Goal: Transaction & Acquisition: Purchase product/service

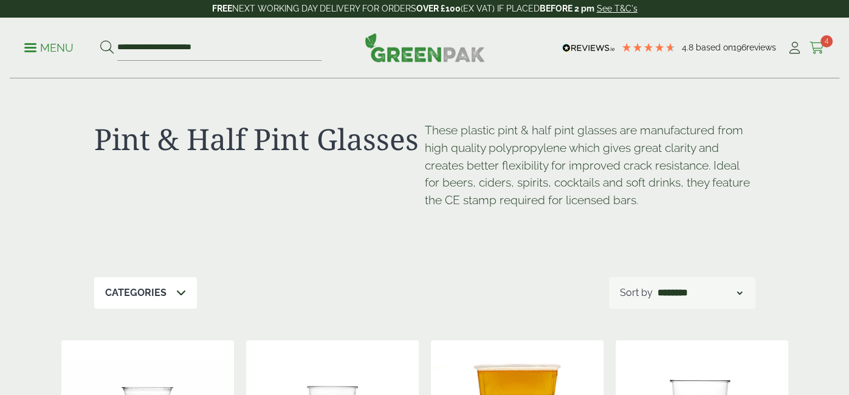
click at [816, 50] on icon at bounding box center [816, 48] width 15 height 12
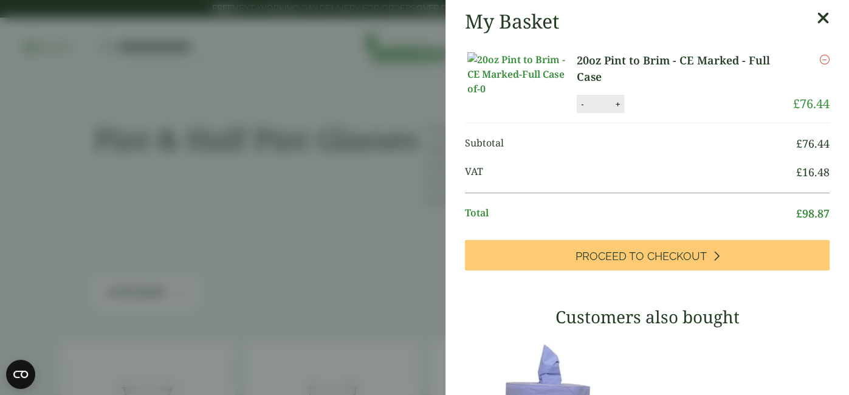
click at [583, 109] on button "-" at bounding box center [582, 104] width 10 height 10
click at [659, 112] on button "Update" at bounding box center [656, 104] width 61 height 18
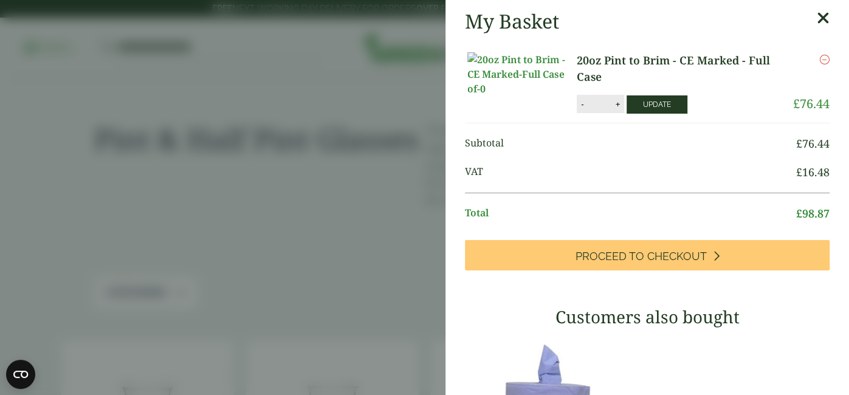
type input "*"
click at [820, 60] on icon "Remove this item" at bounding box center [824, 60] width 10 height 10
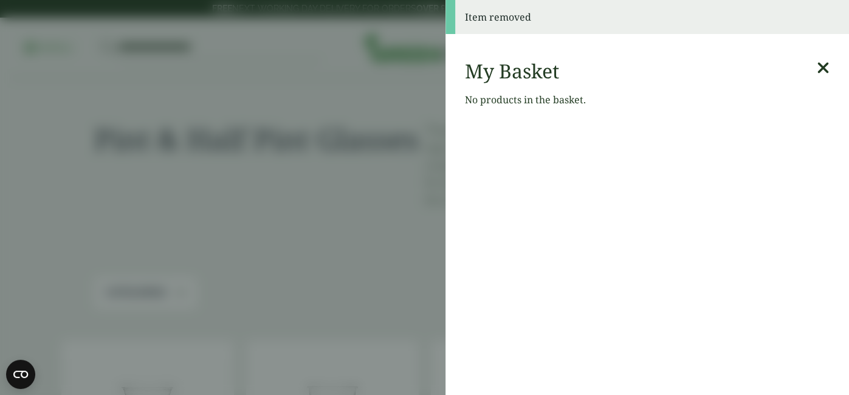
click at [821, 68] on icon at bounding box center [822, 68] width 13 height 17
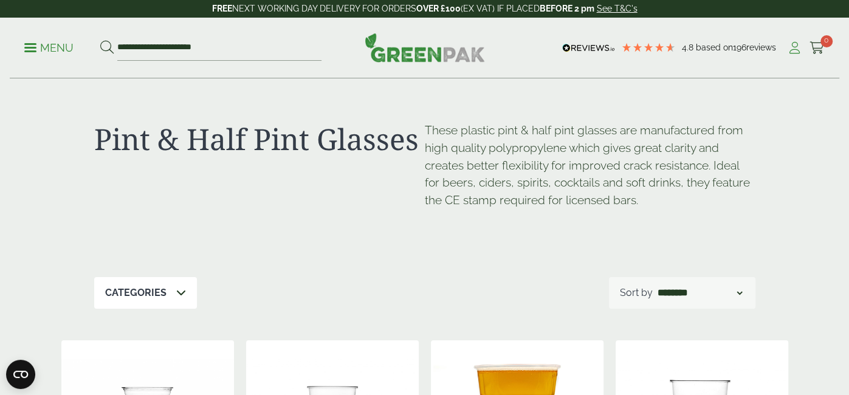
click at [798, 47] on icon at bounding box center [794, 48] width 15 height 12
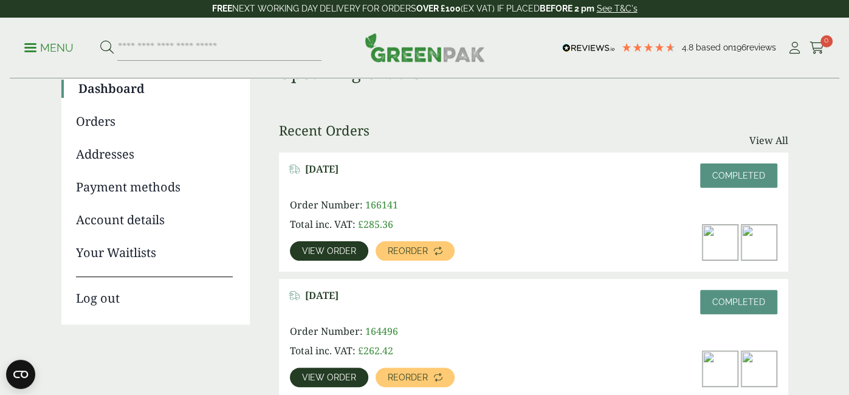
scroll to position [116, 0]
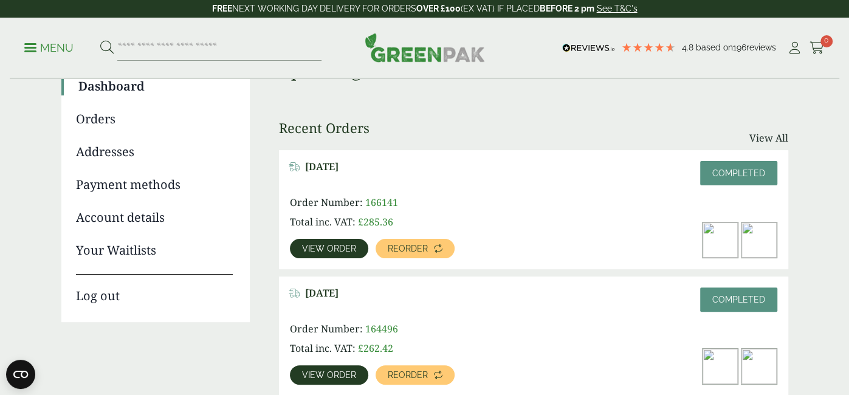
click at [329, 250] on span "View order" at bounding box center [329, 248] width 54 height 9
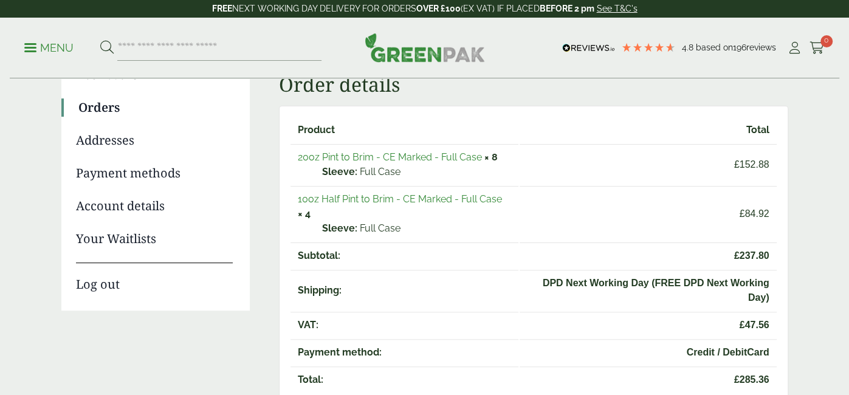
scroll to position [128, 0]
click at [430, 195] on link "10oz Half Pint to Brim - CE Marked - Full Case" at bounding box center [400, 199] width 204 height 12
click at [399, 155] on link "20oz Pint to Brim - CE Marked - Full Case" at bounding box center [390, 157] width 184 height 12
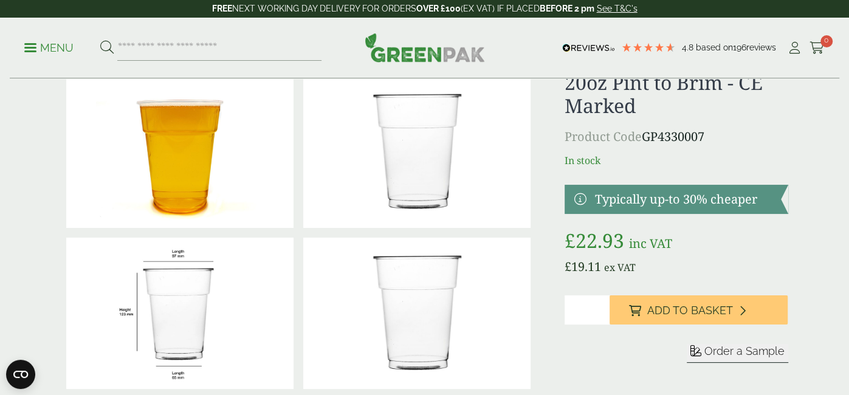
scroll to position [48, 0]
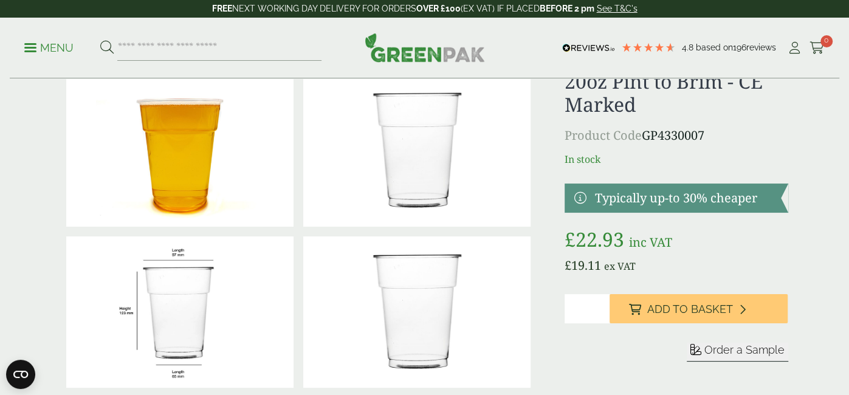
click at [601, 304] on input "*" at bounding box center [586, 308] width 44 height 29
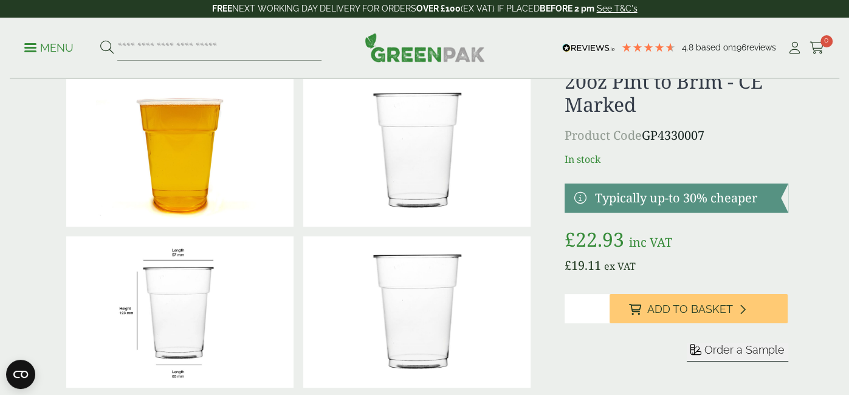
click at [601, 304] on input "*" at bounding box center [586, 308] width 44 height 29
type input "*"
click at [601, 304] on input "*" at bounding box center [586, 308] width 44 height 29
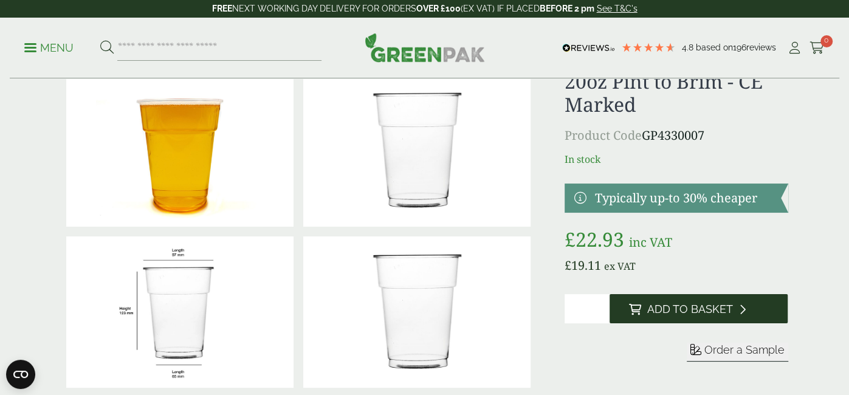
click at [649, 309] on span "Add to Basket" at bounding box center [690, 309] width 86 height 13
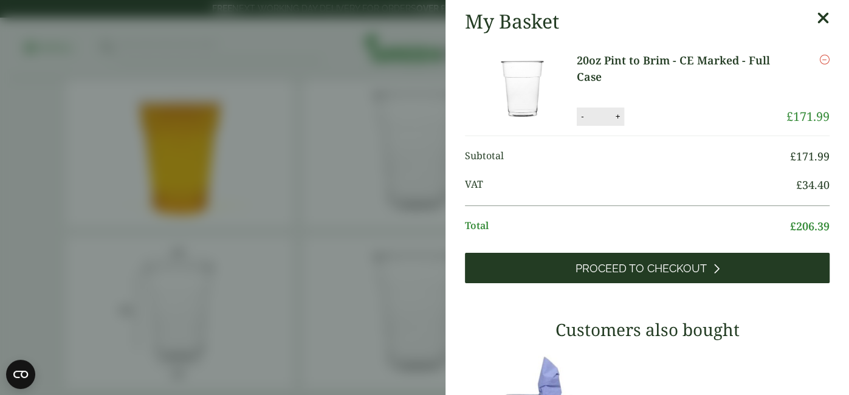
click at [640, 266] on span "Proceed to Checkout" at bounding box center [640, 268] width 131 height 13
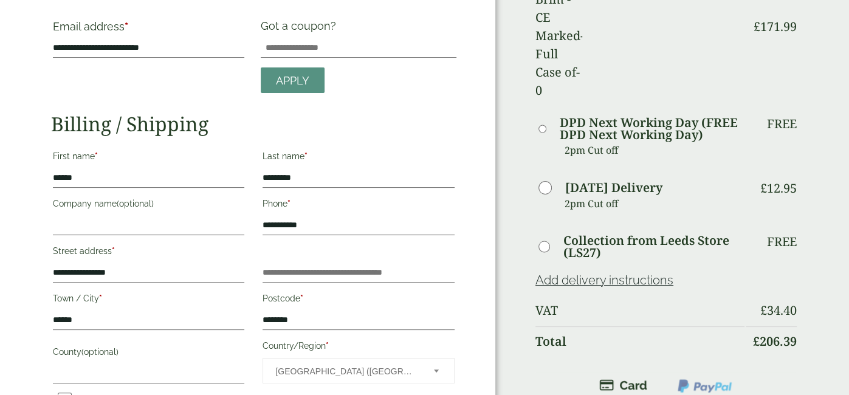
scroll to position [69, 0]
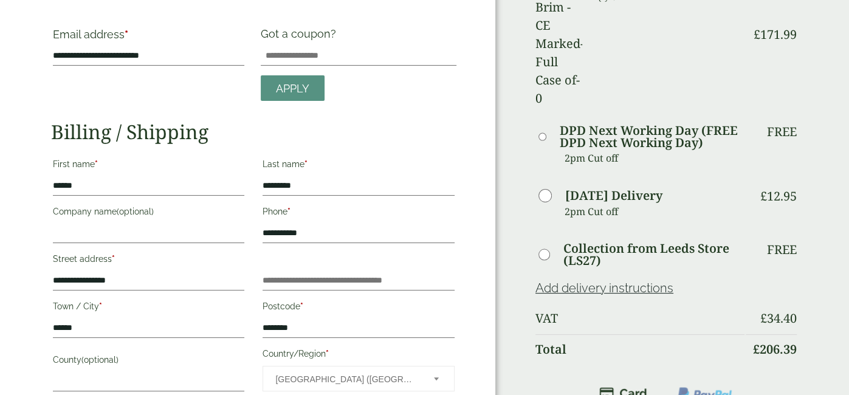
click at [556, 281] on link "Add delivery instructions" at bounding box center [604, 288] width 138 height 15
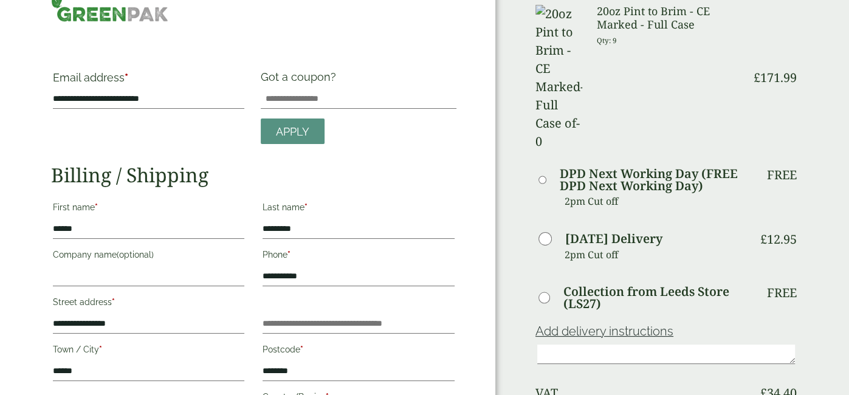
scroll to position [28, 0]
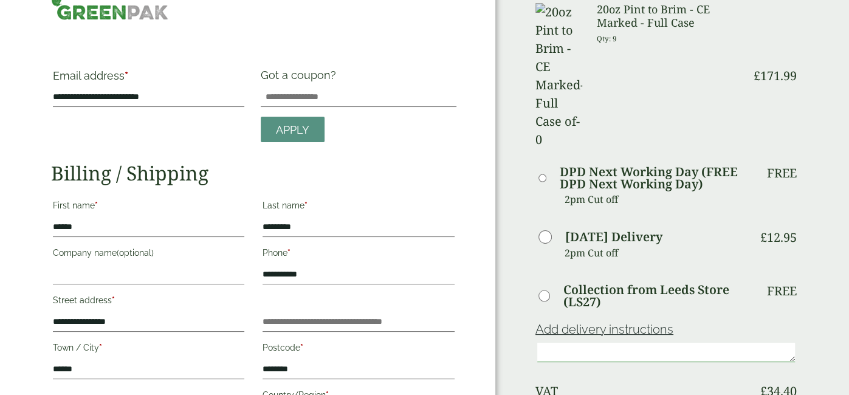
click at [546, 343] on textarea at bounding box center [666, 352] width 258 height 19
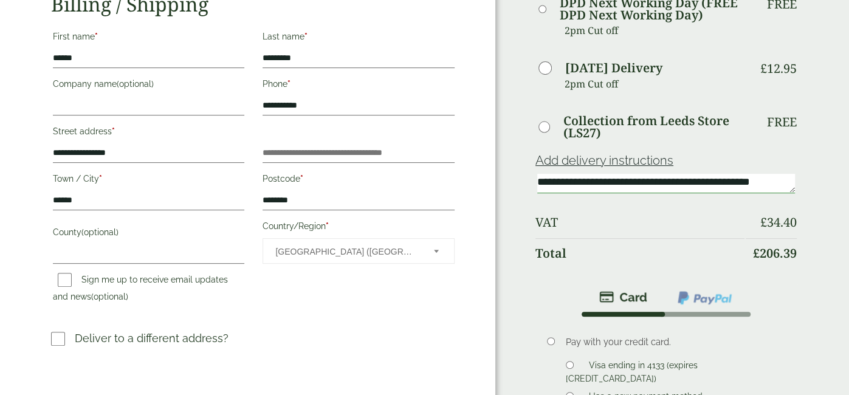
scroll to position [199, 0]
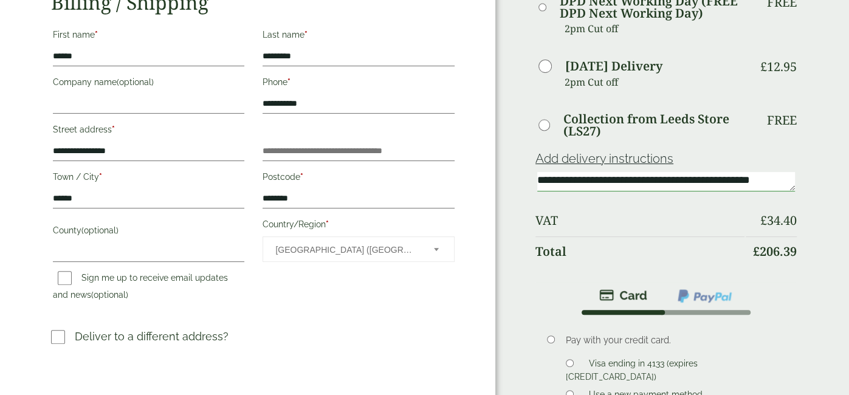
type textarea "**********"
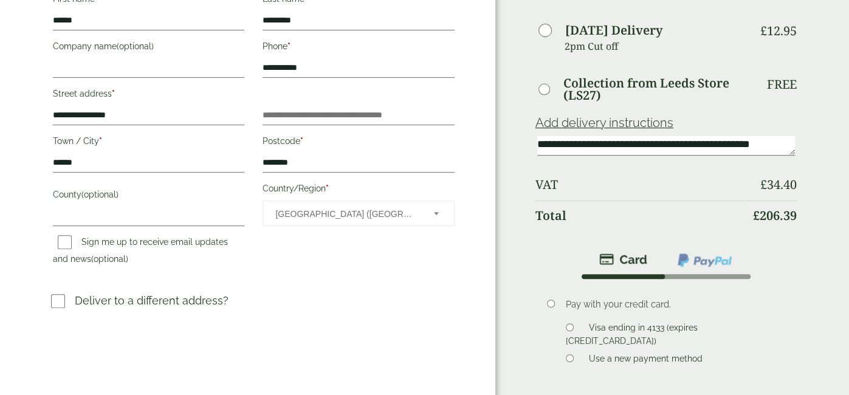
scroll to position [235, 0]
